Goal: Find contact information: Find contact information

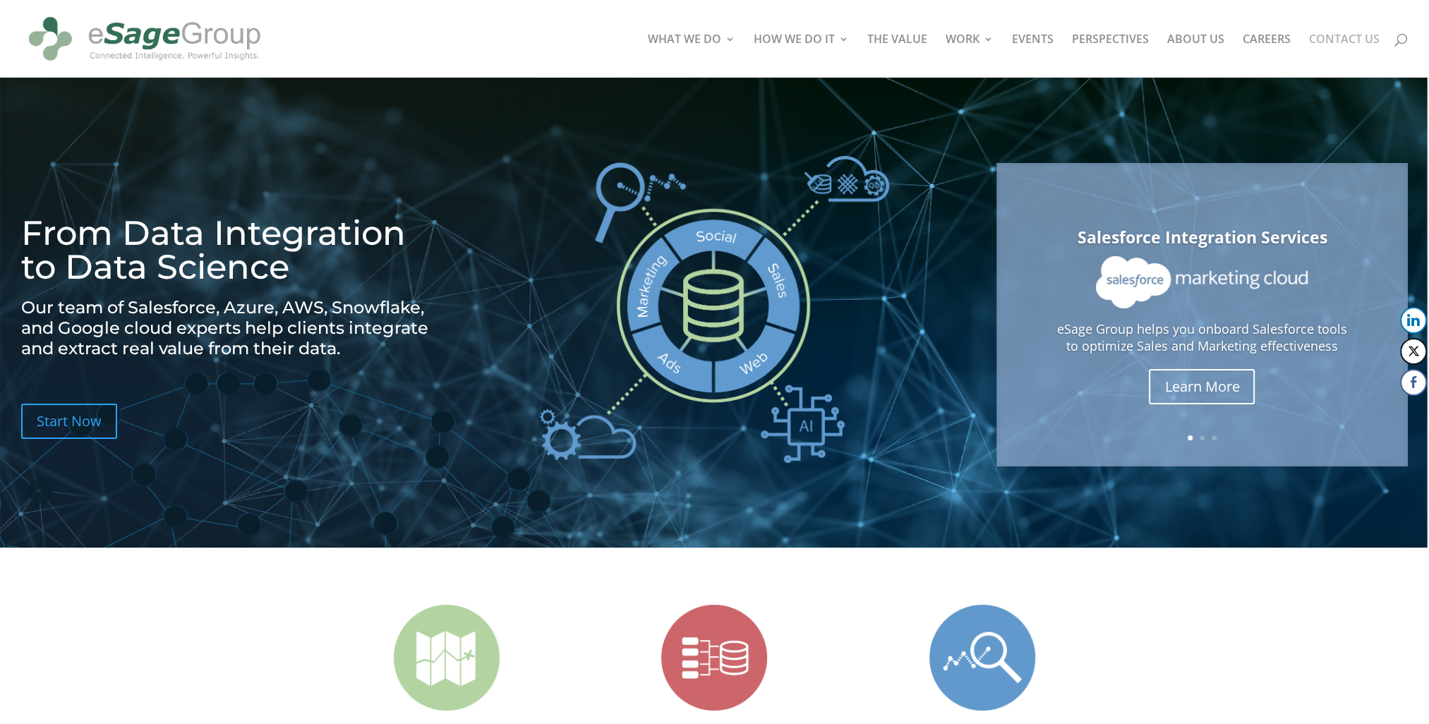
click at [1319, 35] on link "CONTACT US" at bounding box center [1344, 56] width 71 height 44
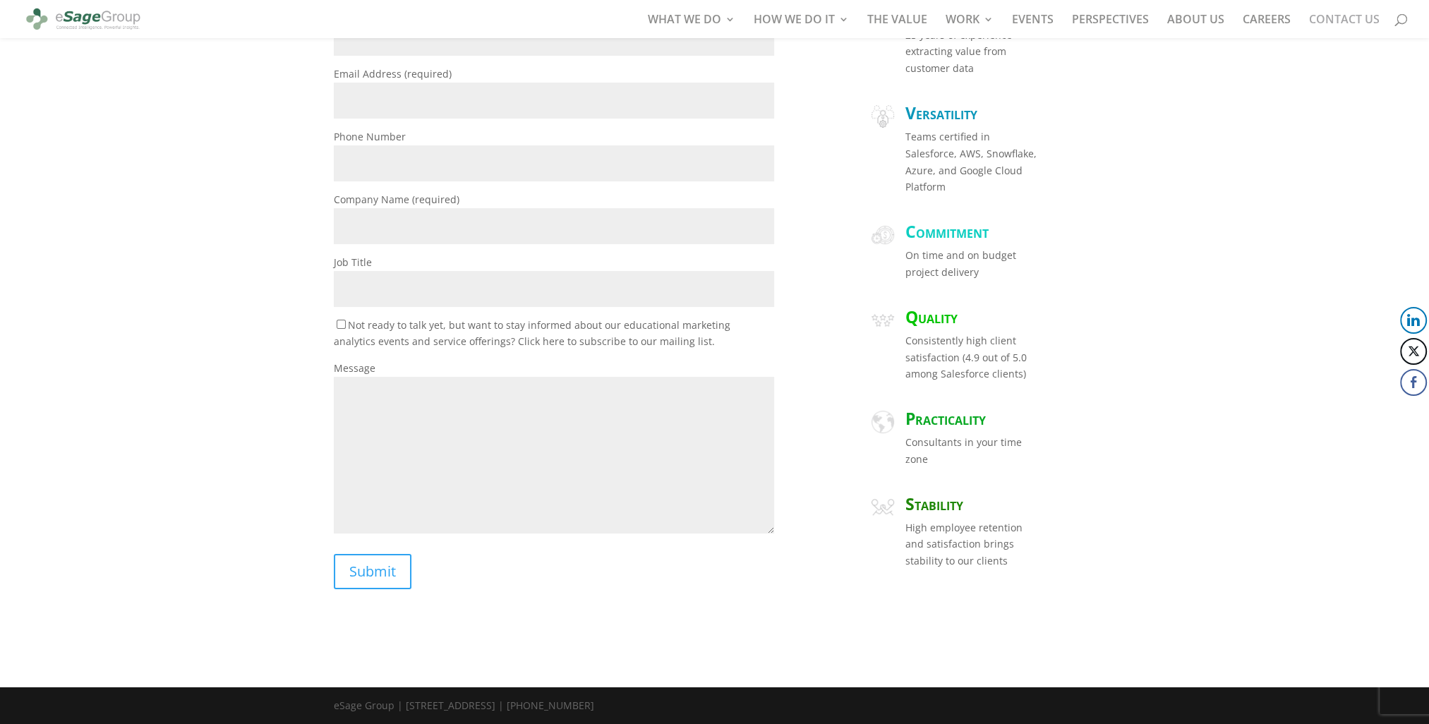
scroll to position [294, 0]
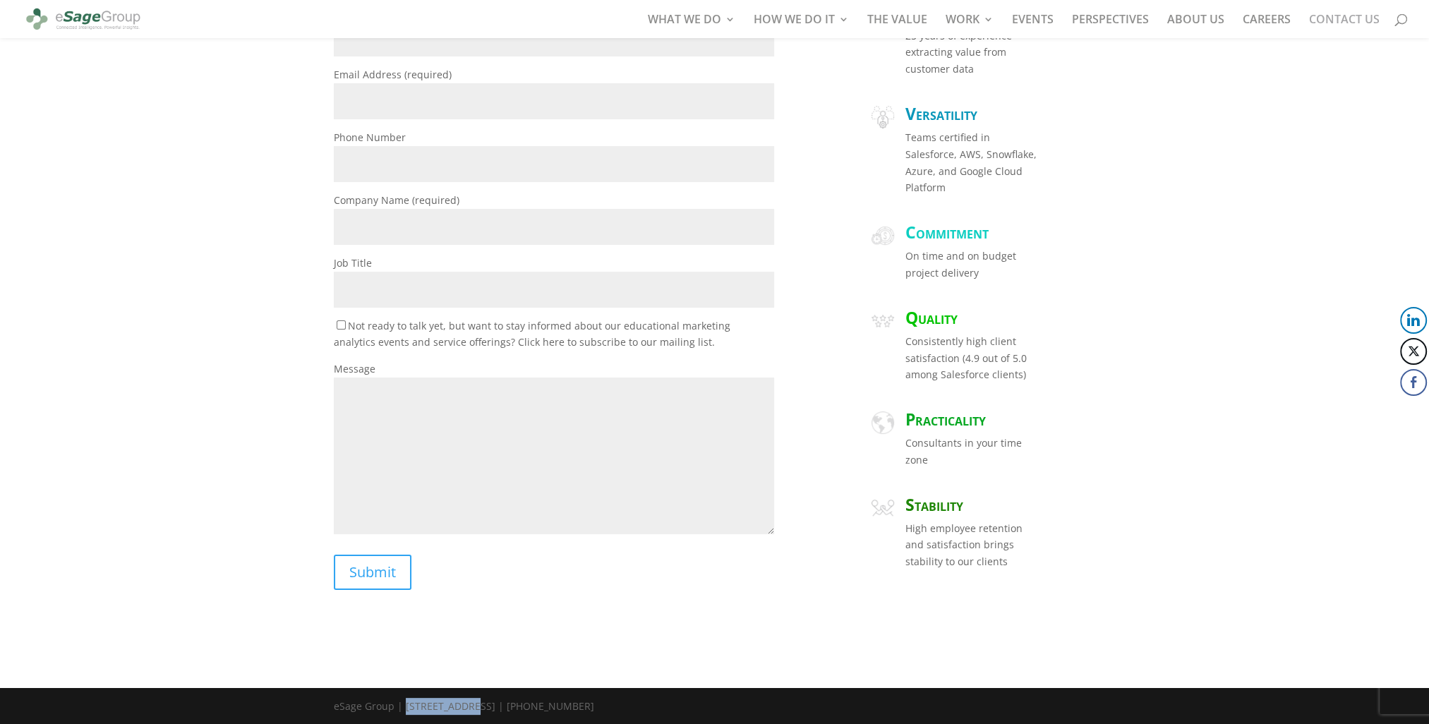
drag, startPoint x: 403, startPoint y: 710, endPoint x: 464, endPoint y: 710, distance: 61.4
click at [464, 710] on div "eSage Group | [STREET_ADDRESS] | [PHONE_NUMBER]" at bounding box center [464, 710] width 260 height 24
copy div "113 Cherry St"
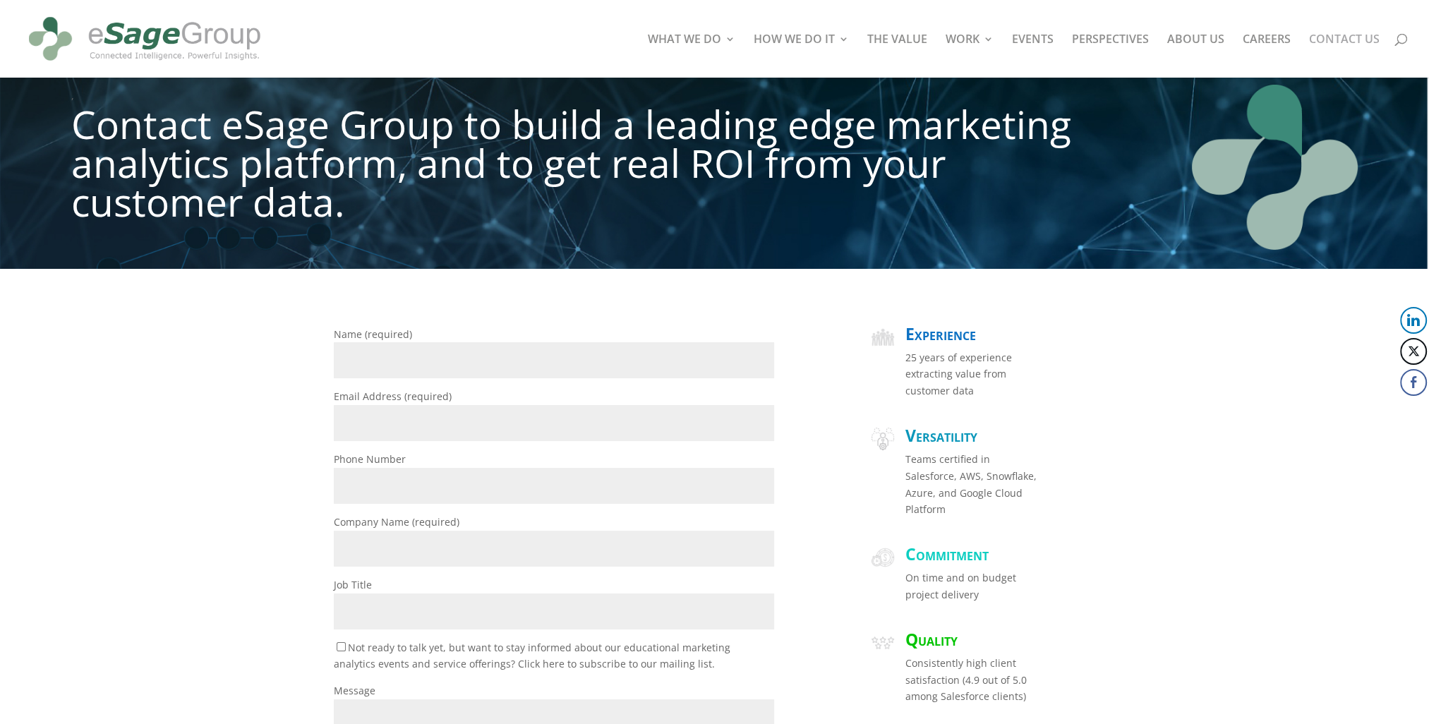
scroll to position [0, 0]
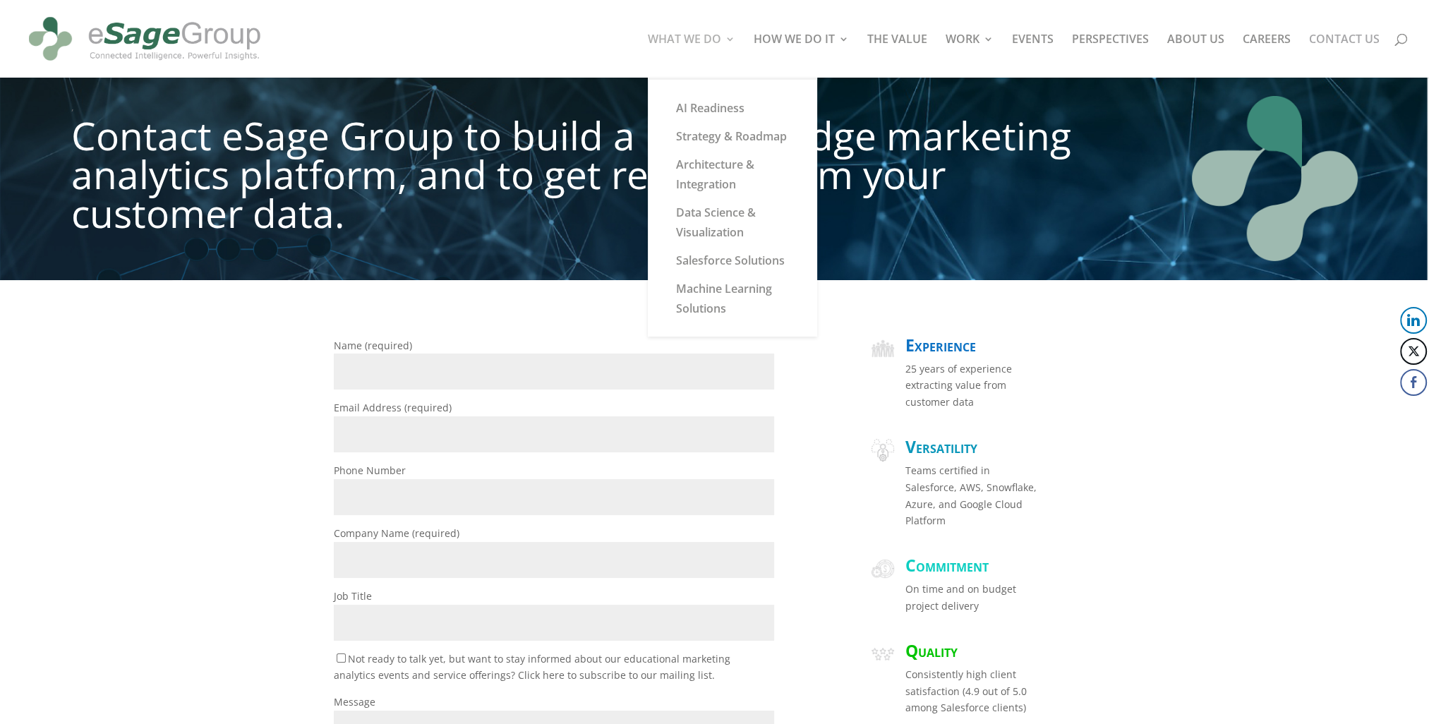
click at [692, 35] on link "WHAT WE DO" at bounding box center [692, 56] width 88 height 44
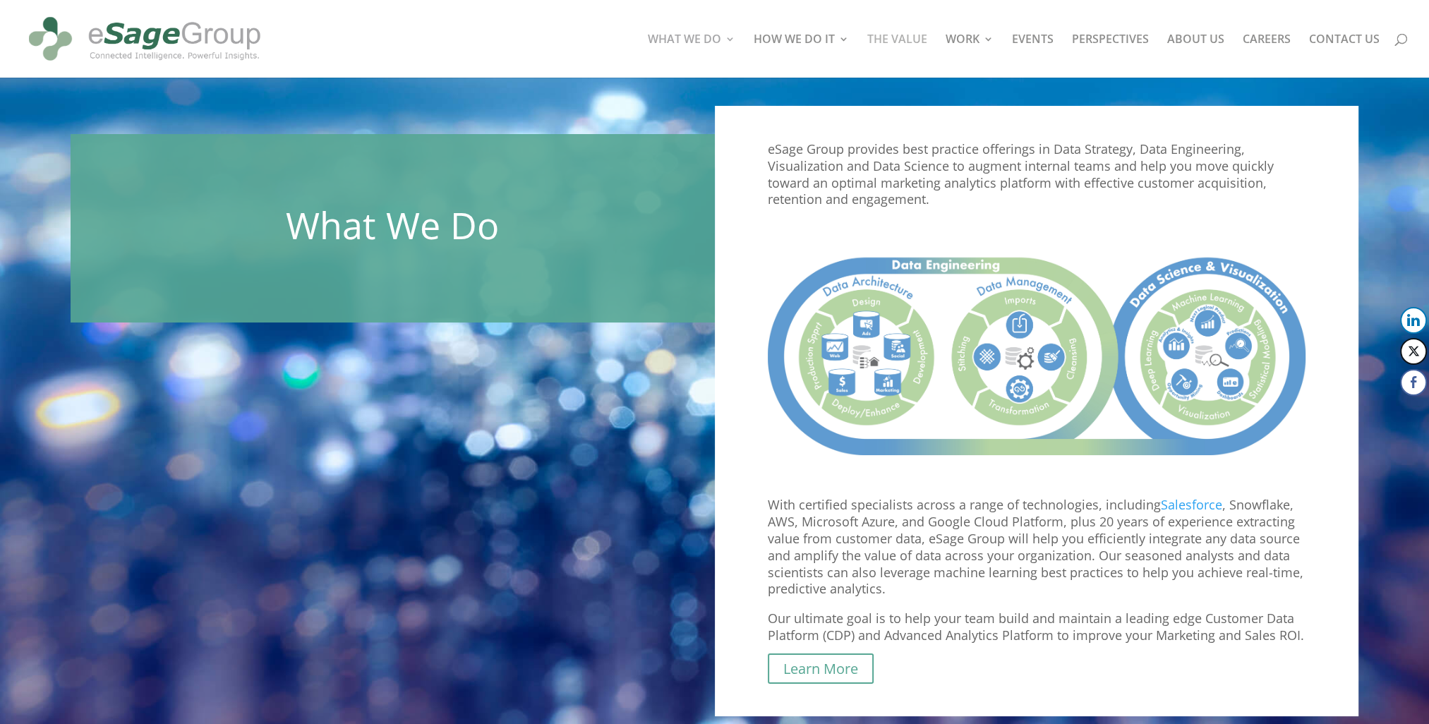
click at [903, 39] on link "THE VALUE" at bounding box center [897, 56] width 60 height 44
